Goal: Task Accomplishment & Management: Use online tool/utility

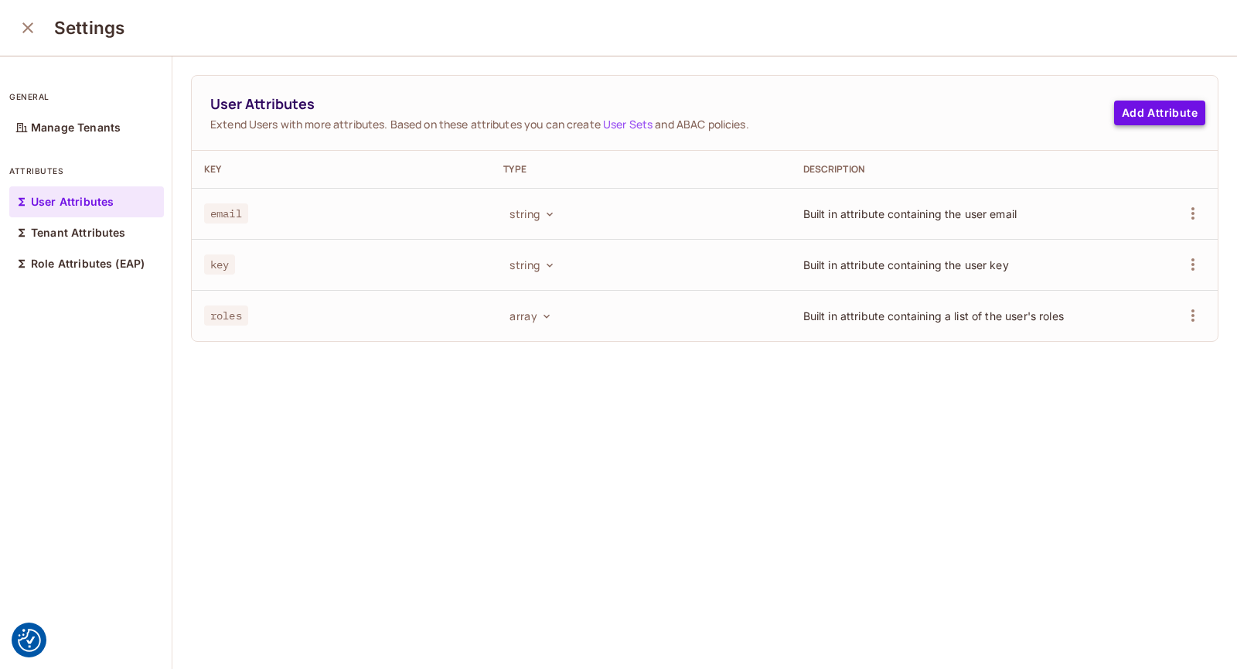
click at [1114, 114] on button "Add Attribute" at bounding box center [1159, 112] width 91 height 25
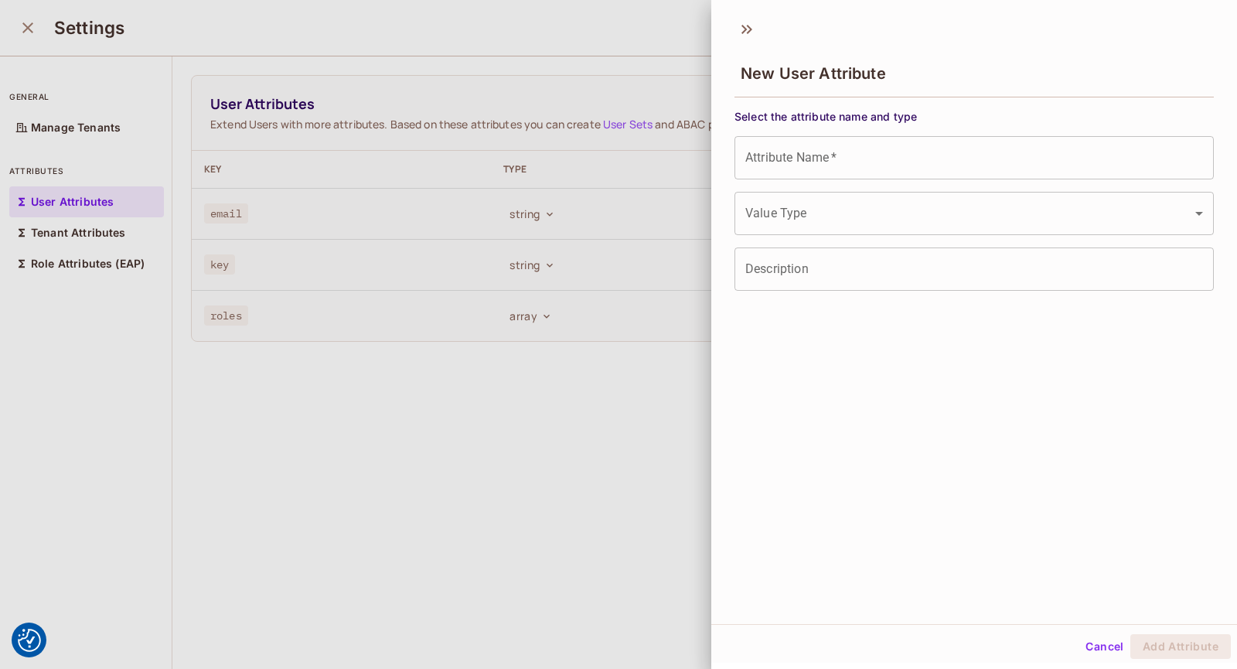
click at [799, 223] on body "We use cookies to enhance your browsing experience, serve personalized ads or c…" at bounding box center [618, 334] width 1237 height 669
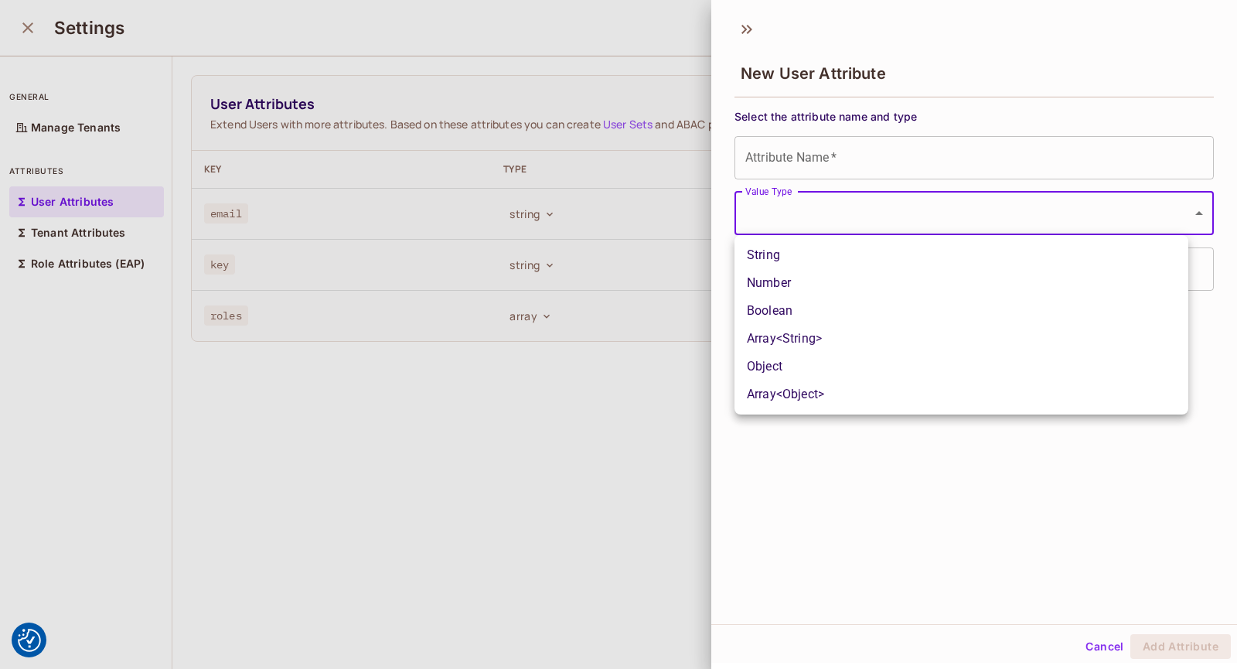
click at [778, 257] on li "String" at bounding box center [961, 255] width 454 height 28
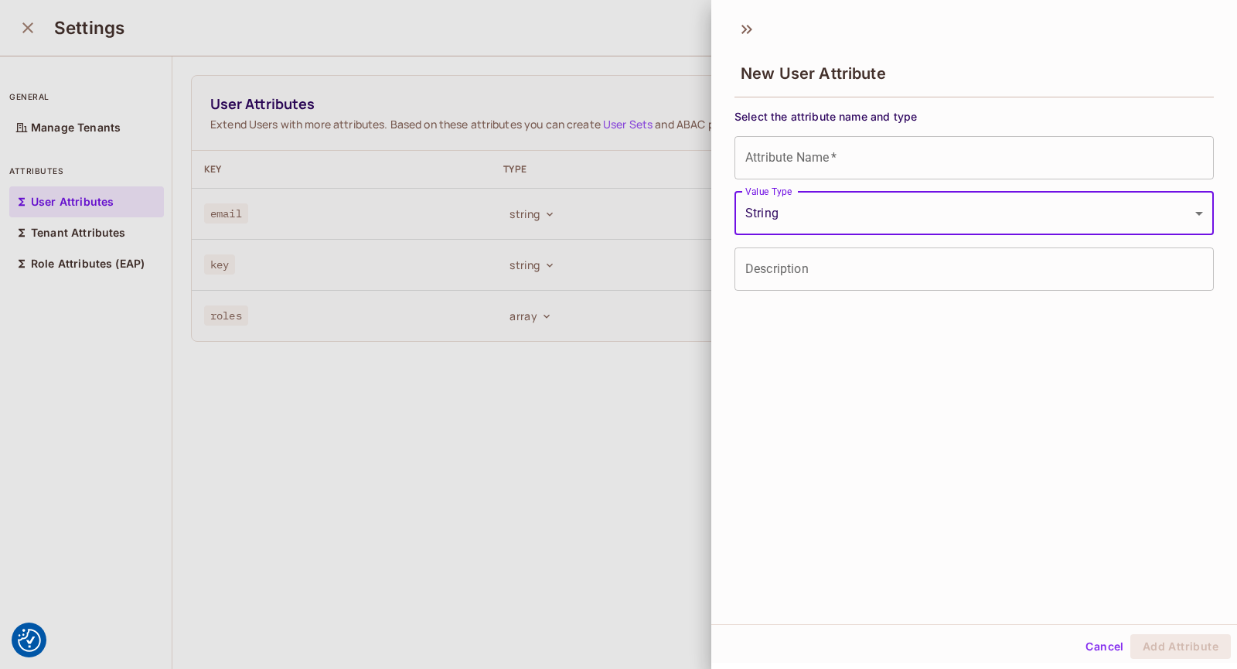
click at [790, 221] on body "We use cookies to enhance your browsing experience, serve personalized ads or c…" at bounding box center [618, 334] width 1237 height 669
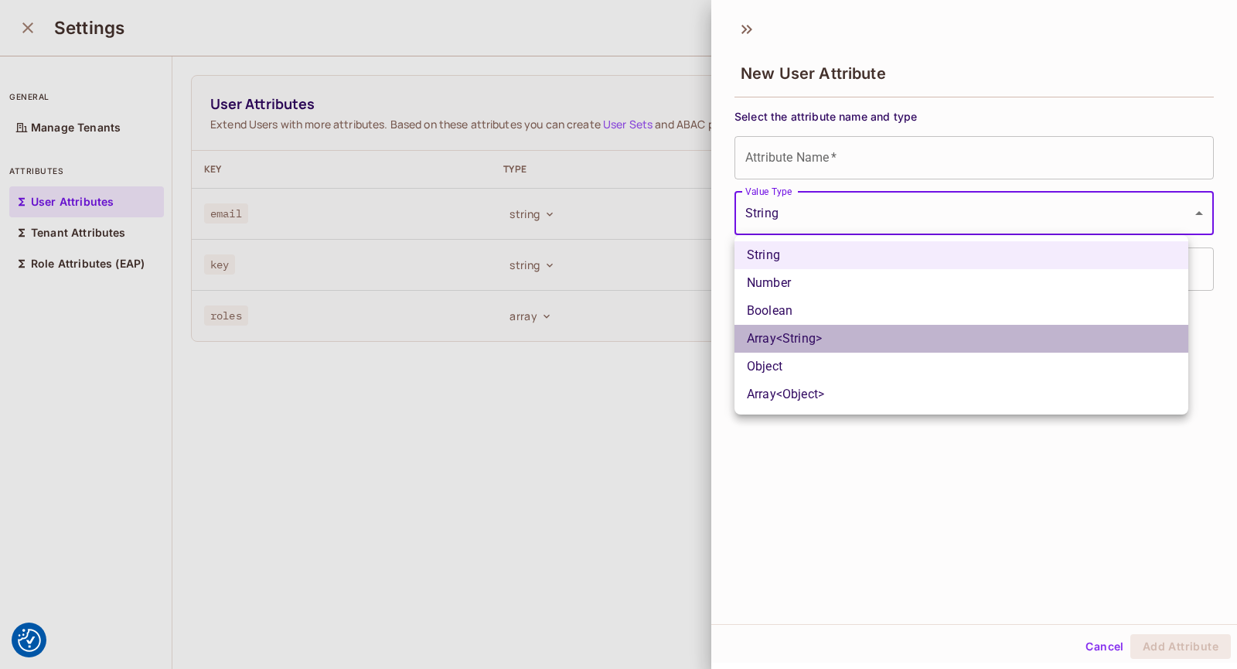
click at [779, 339] on li "Array<String>" at bounding box center [961, 339] width 454 height 28
type input "*****"
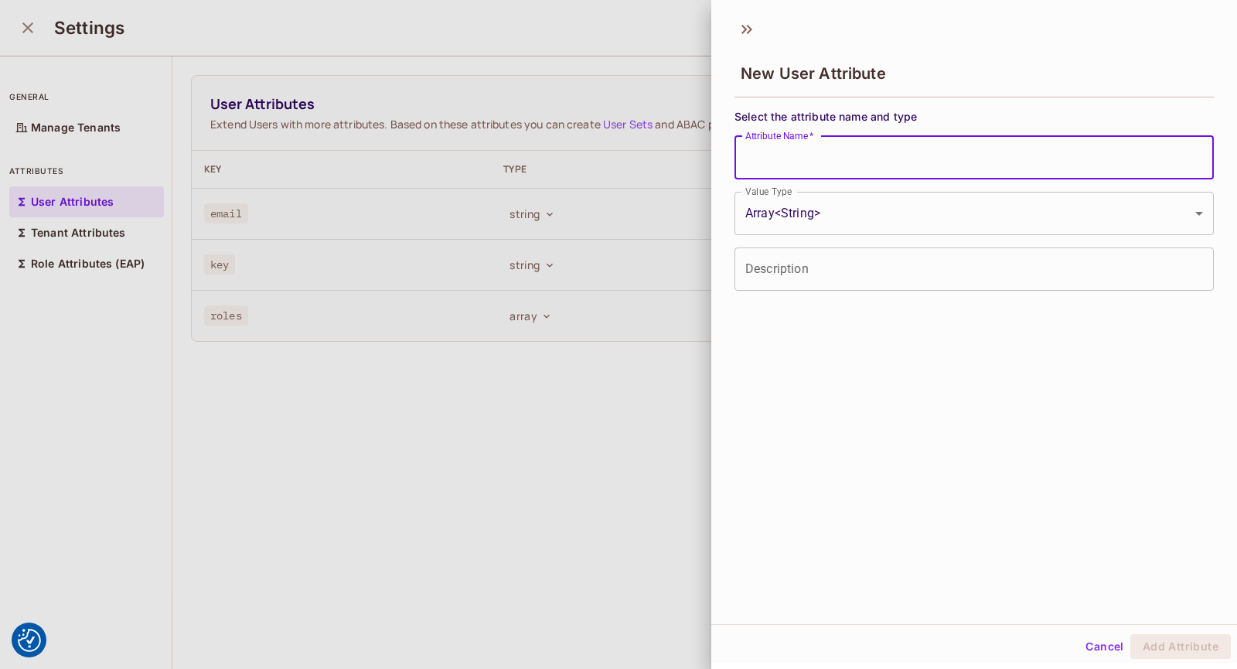
click at [774, 152] on input "Attribute Name   *" at bounding box center [973, 157] width 479 height 43
type input "******"
click at [1173, 650] on button "Add Attribute" at bounding box center [1180, 646] width 100 height 25
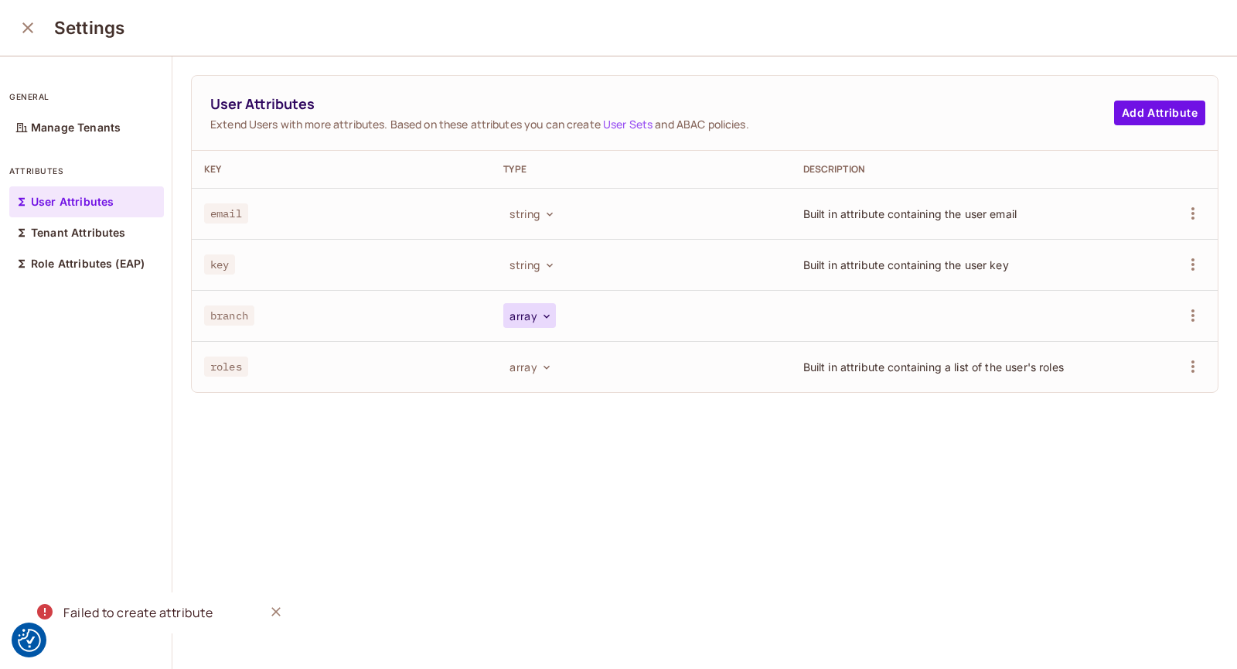
click at [523, 315] on button "array" at bounding box center [529, 315] width 53 height 25
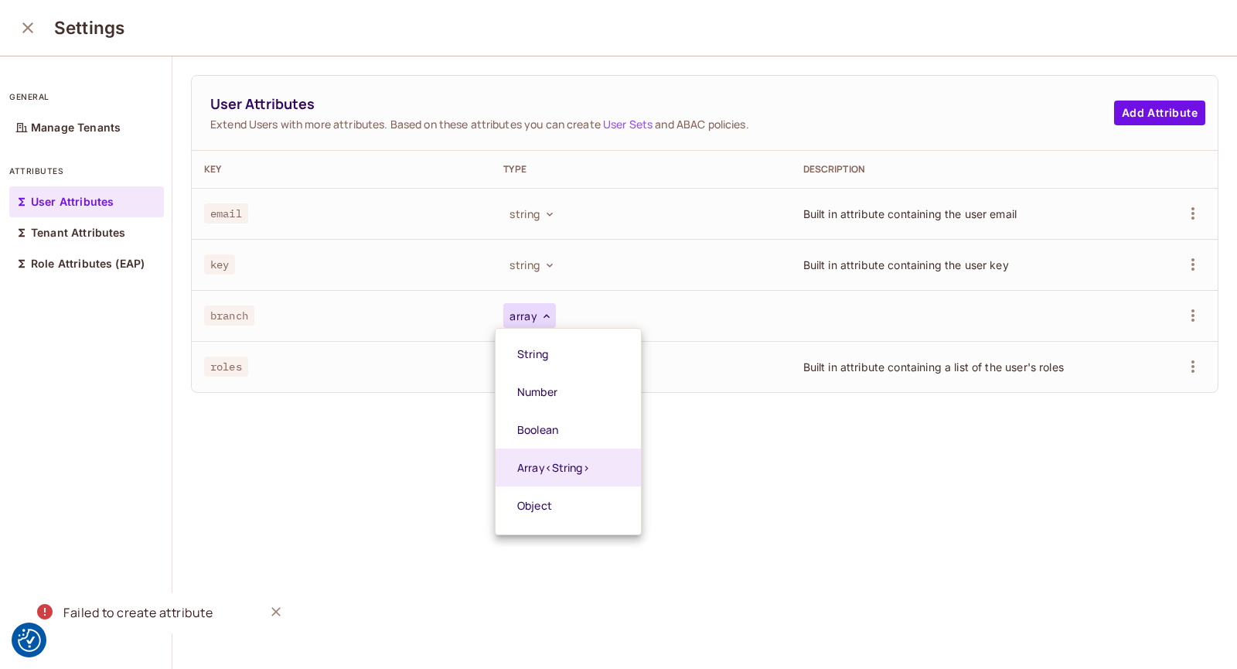
click at [372, 461] on div at bounding box center [618, 334] width 1237 height 669
